Goal: Transaction & Acquisition: Purchase product/service

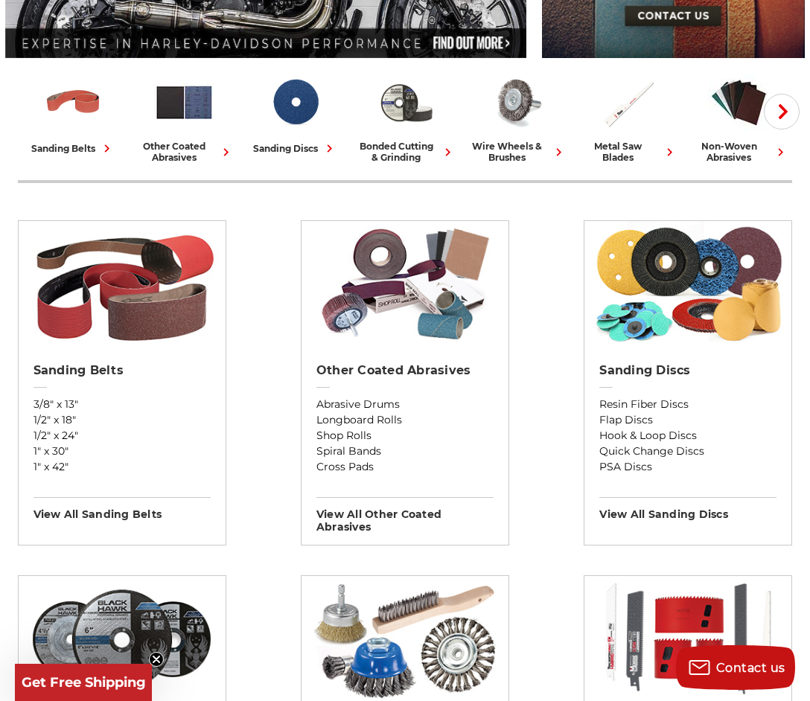
scroll to position [349, 0]
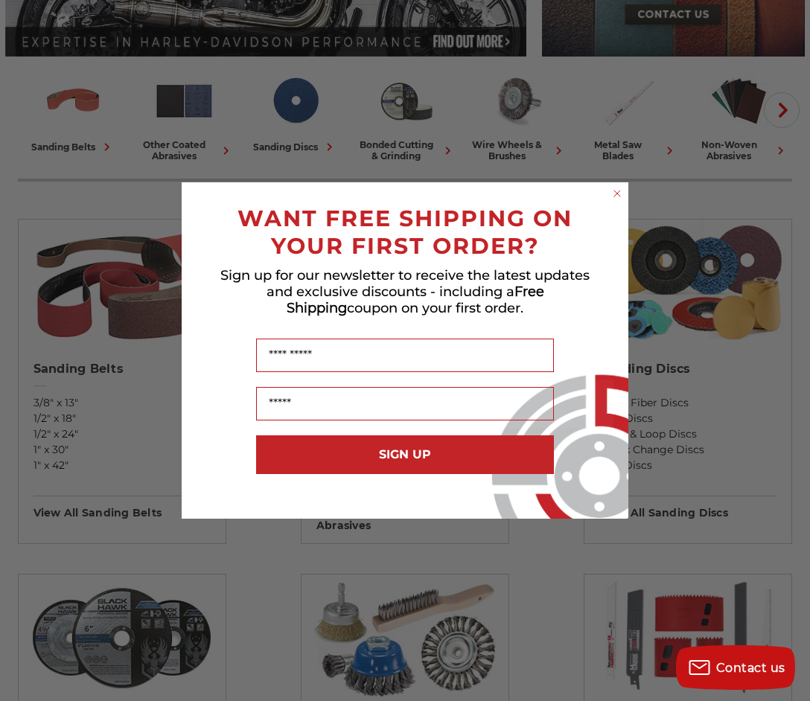
click at [614, 195] on icon "Close dialog" at bounding box center [617, 193] width 6 height 6
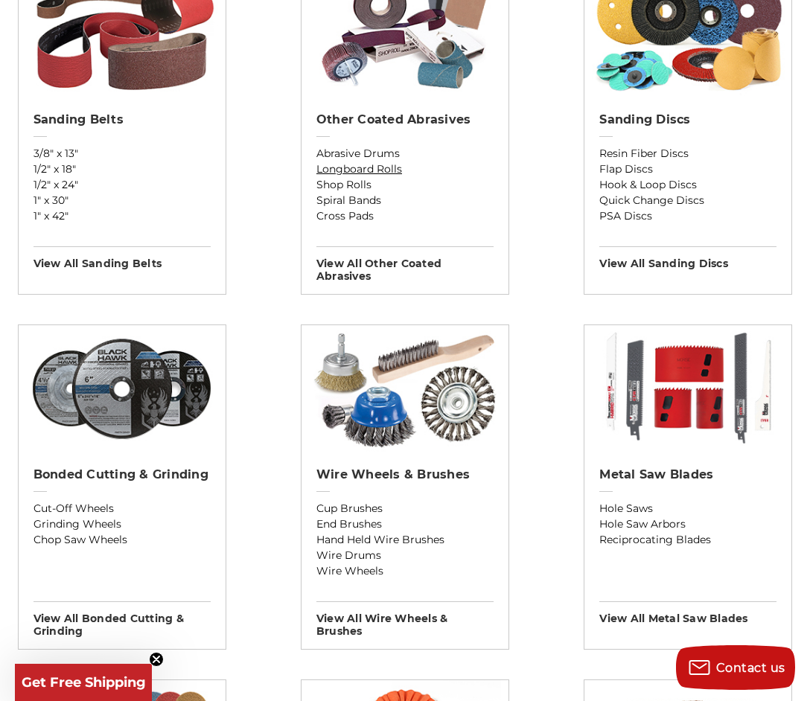
scroll to position [601, 0]
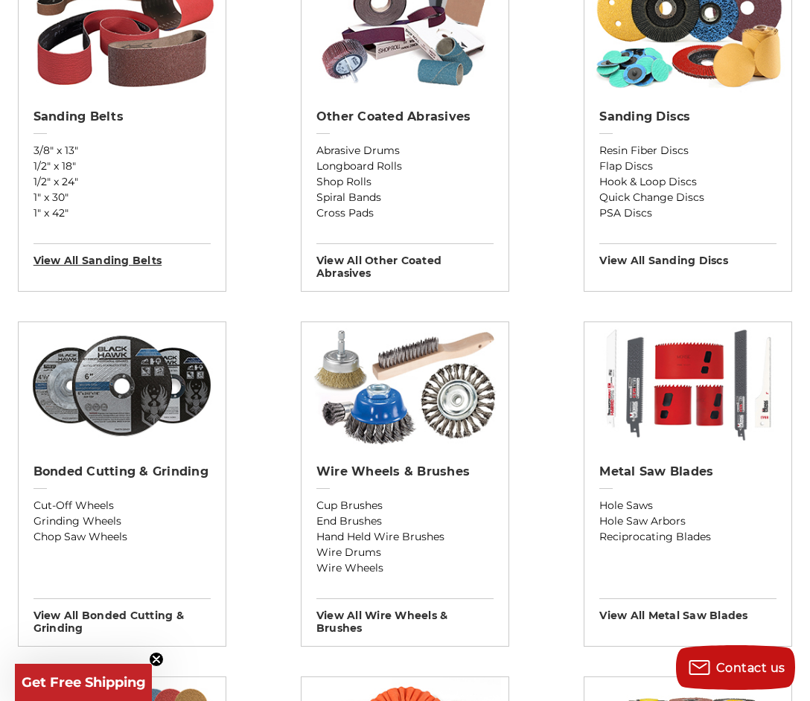
click at [131, 265] on h3 "View All sanding belts" at bounding box center [121, 255] width 177 height 24
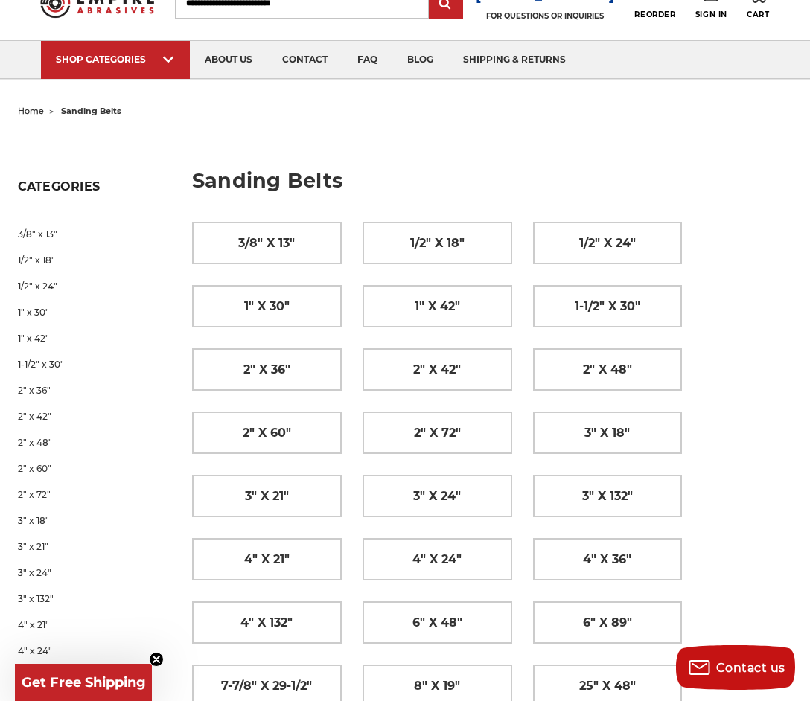
scroll to position [63, 0]
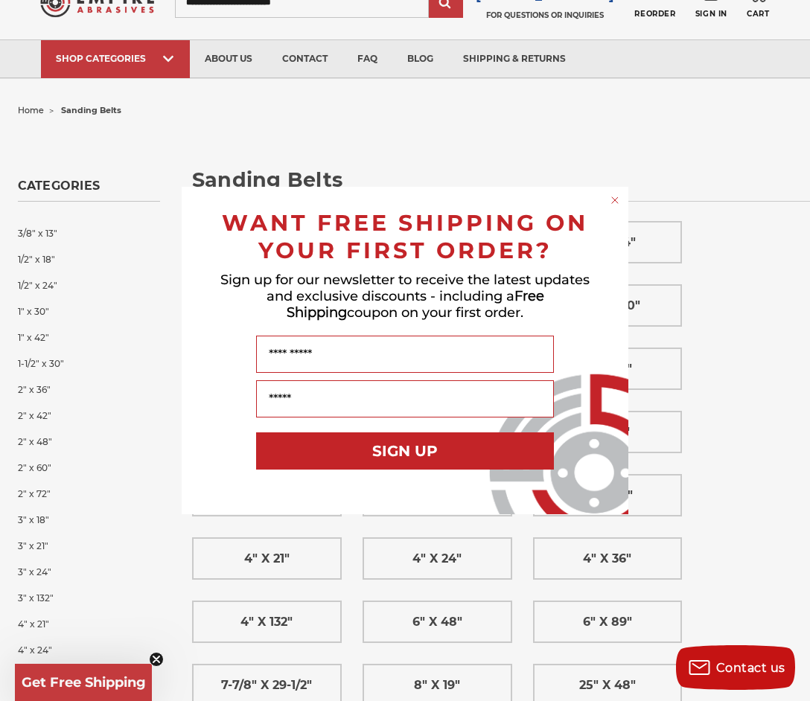
click at [608, 561] on div "Close dialog WANT FREE SHIPPING ON YOUR FIRST ORDER? Sign up for our newsletter…" at bounding box center [405, 350] width 810 height 701
click at [618, 194] on circle "Close dialog" at bounding box center [615, 200] width 14 height 14
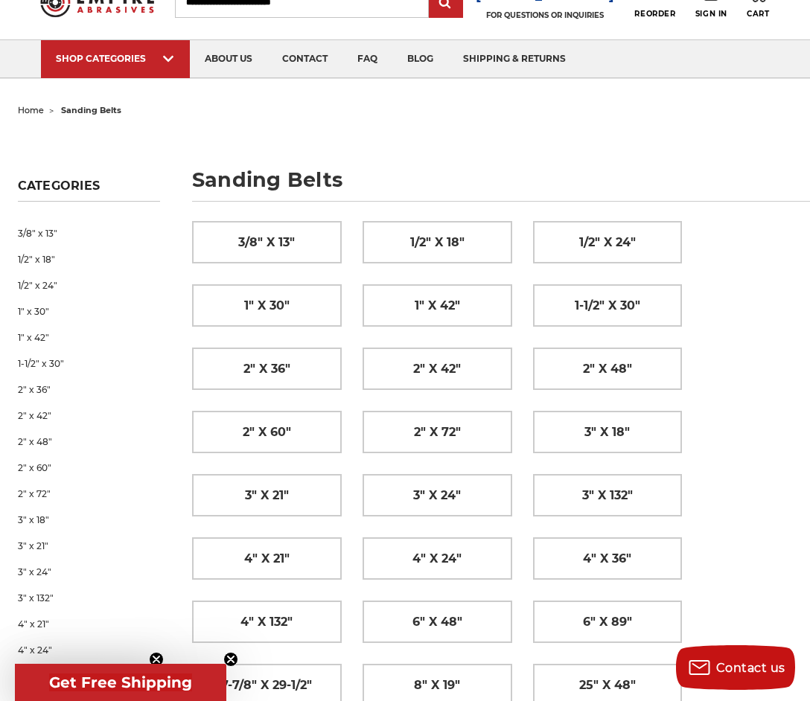
click at [612, 525] on div "3/8" x 13" 1/2" x 18" 1/2" x 24" 1" x 30" 1" x 42" 1-1/2" x 30" 2" x 36" 2" x 4…" at bounding box center [480, 571] width 597 height 720
click at [603, 551] on span "4" x 36"" at bounding box center [607, 558] width 48 height 25
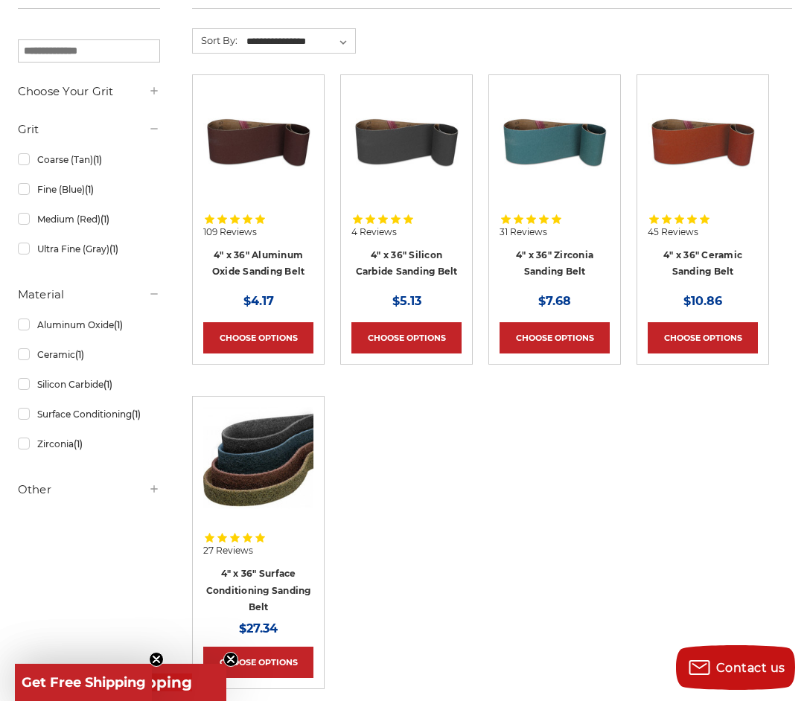
scroll to position [280, 0]
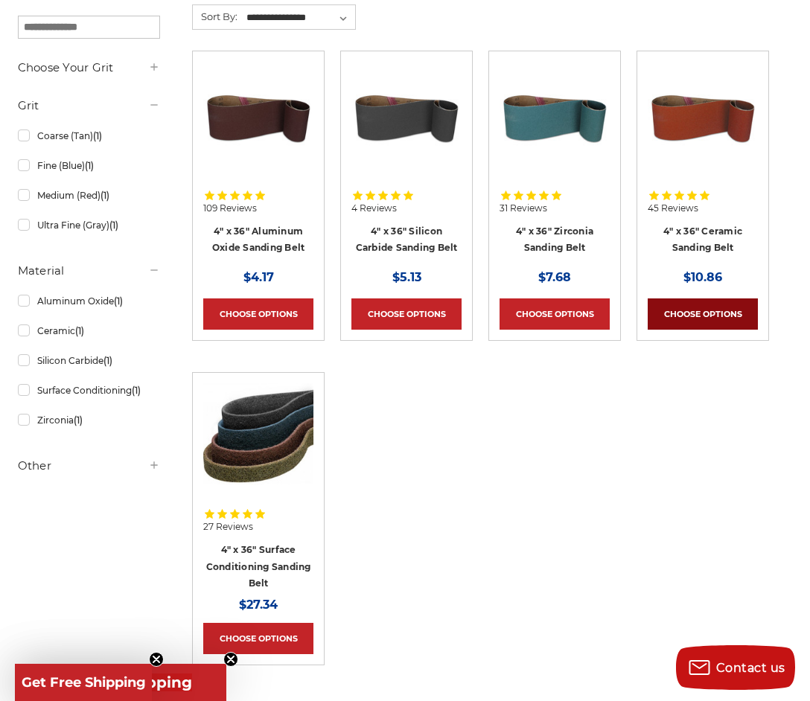
click at [729, 313] on link "Choose Options" at bounding box center [702, 313] width 110 height 31
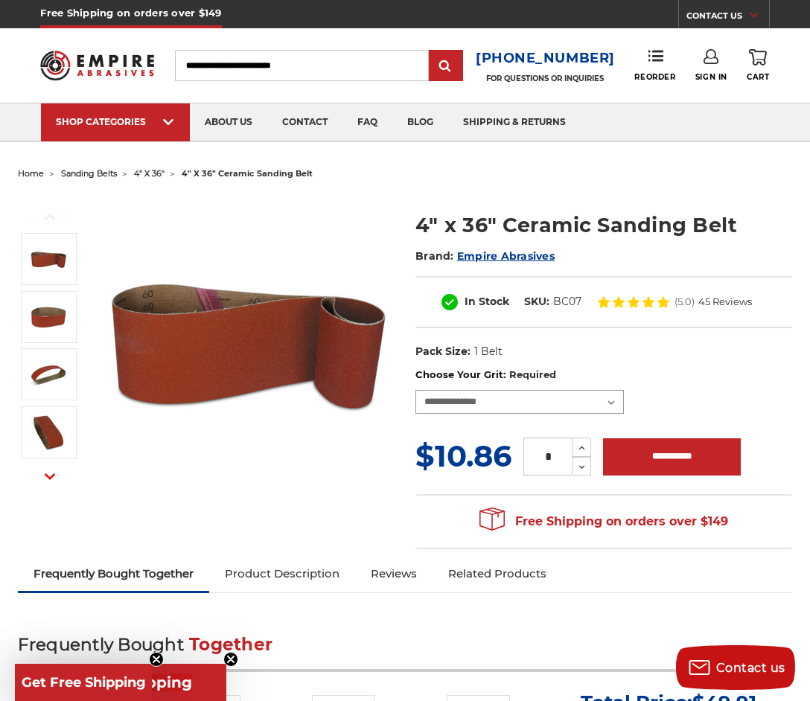
select select "****"
click option "**********" at bounding box center [0, 0] width 0 height 0
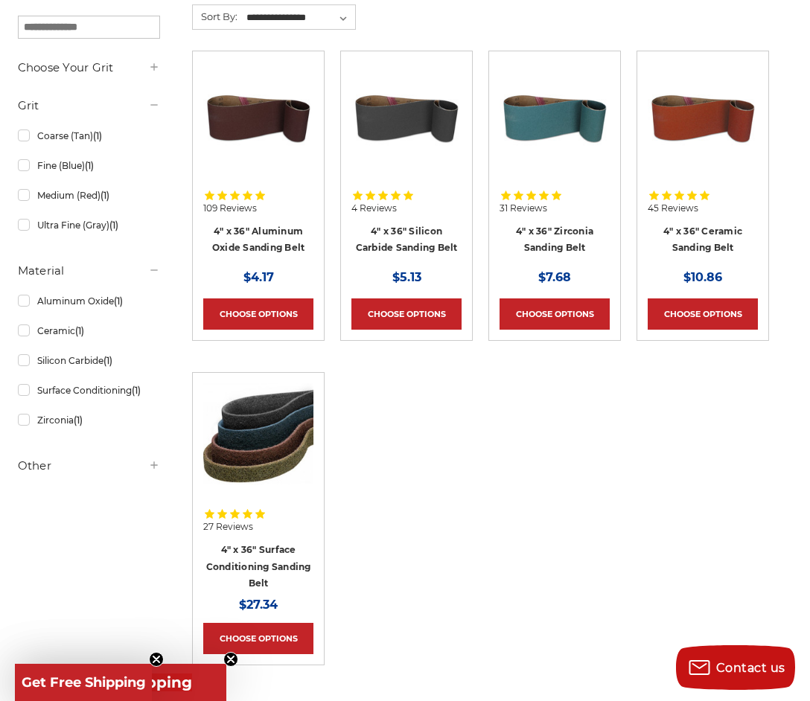
click at [266, 476] on img at bounding box center [258, 438] width 110 height 110
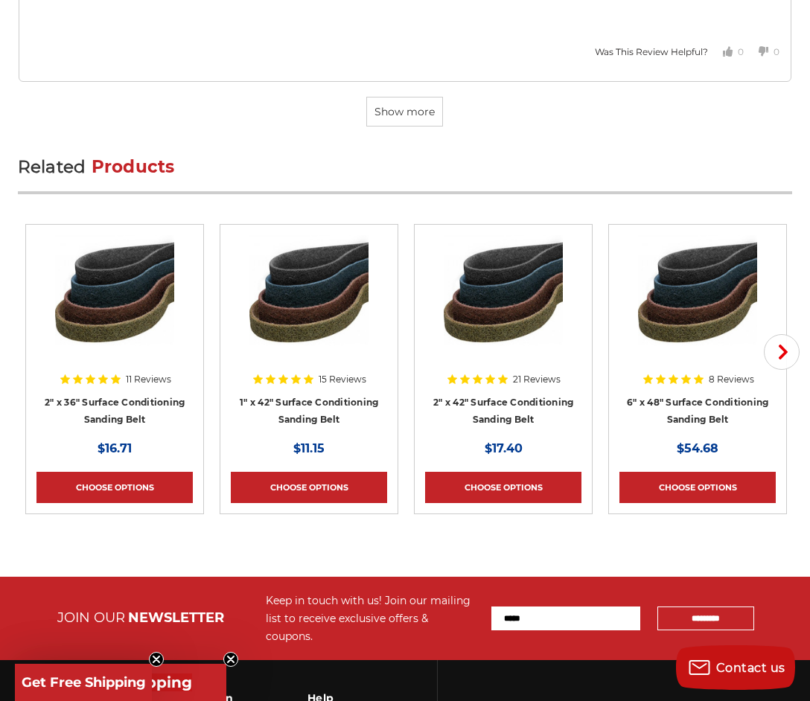
scroll to position [4799, 0]
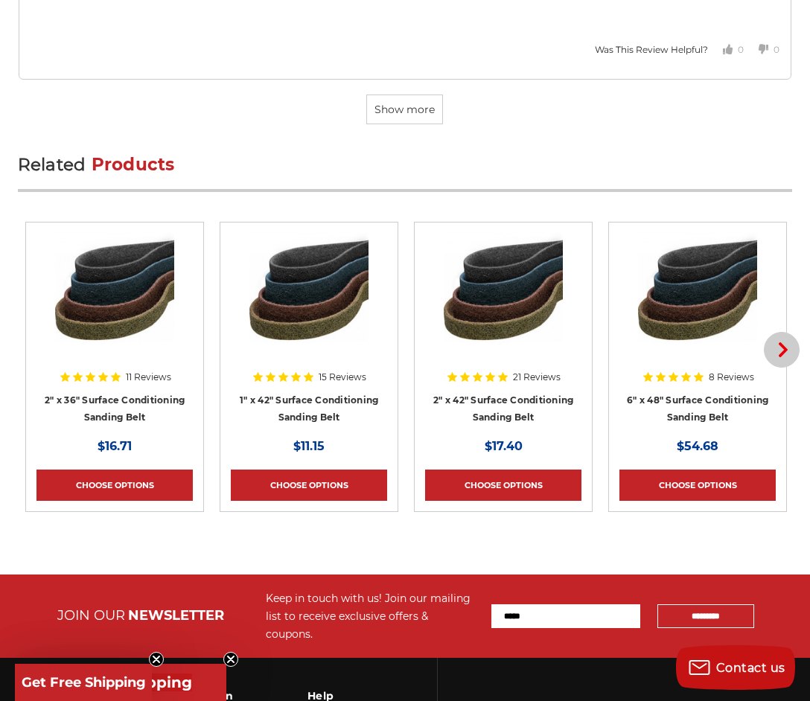
click at [780, 342] on icon "button" at bounding box center [782, 349] width 15 height 15
click at [779, 328] on article "8 Reviews 2" x 48" Surface Conditioning Sanding Belt MSRP: Was: Now: $17.41 Cho…" at bounding box center [697, 367] width 179 height 290
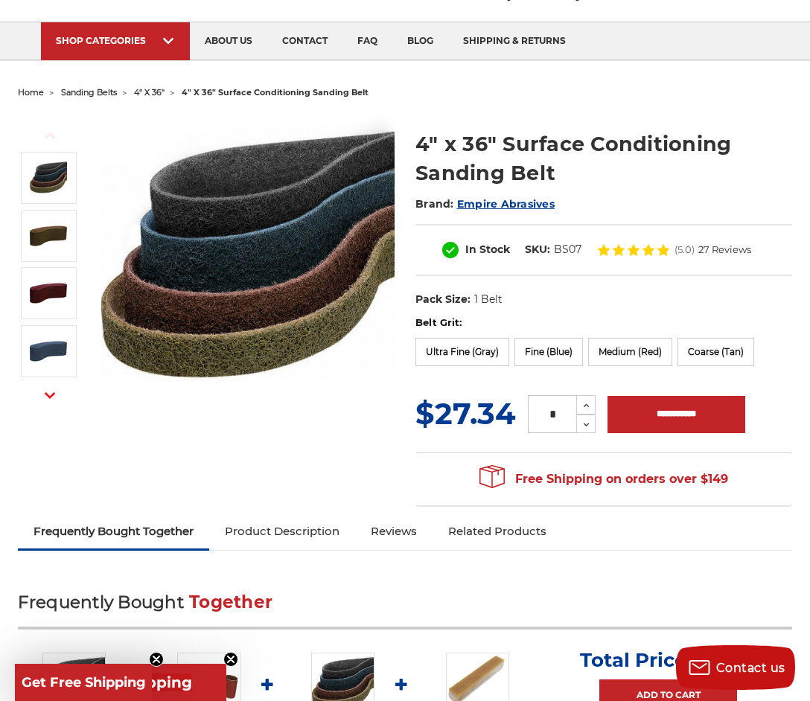
scroll to position [0, 0]
